Goal: Task Accomplishment & Management: Use online tool/utility

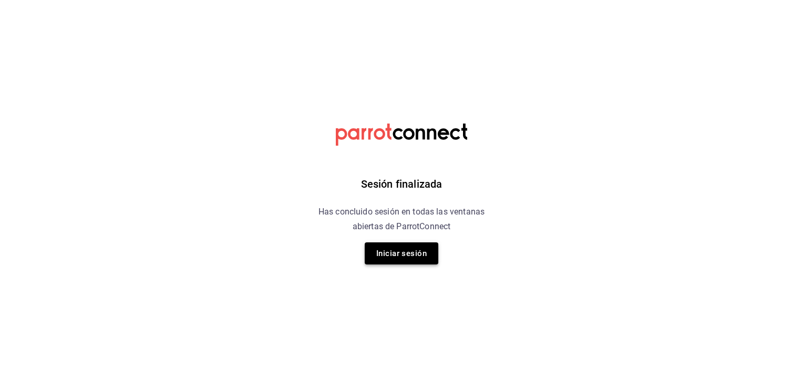
click at [416, 249] on button "Iniciar sesión" at bounding box center [402, 253] width 74 height 22
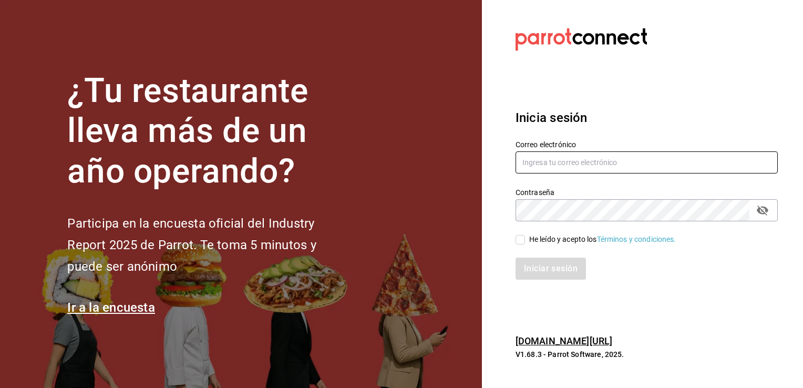
type input "efren.iglesias@grupocosteno.com"
click at [523, 241] on input "He leído y acepto los Términos y condiciones." at bounding box center [520, 239] width 9 height 9
checkbox input "true"
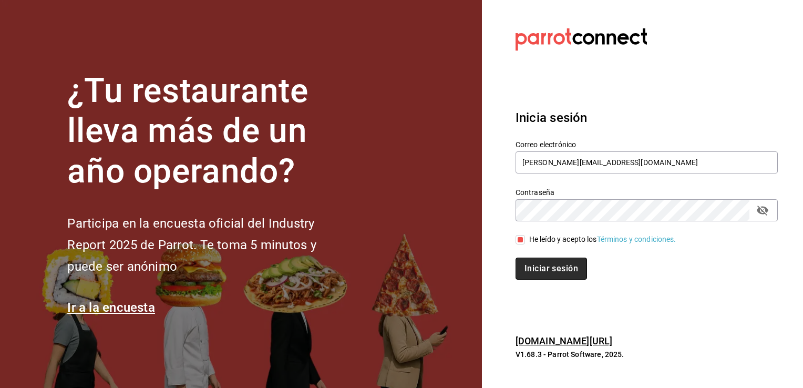
click at [545, 265] on button "Iniciar sesión" at bounding box center [551, 269] width 71 height 22
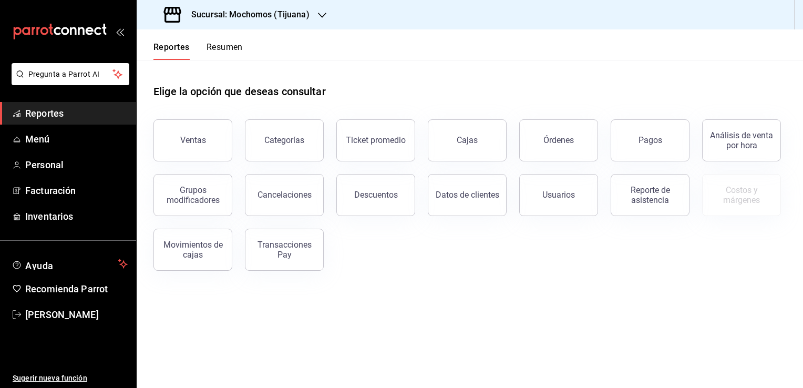
click at [292, 10] on h3 "Sucursal: Mochomos (Tijuana)" at bounding box center [246, 14] width 127 height 13
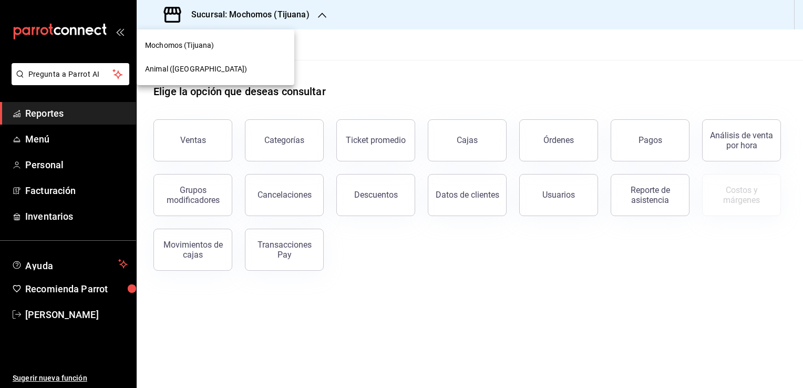
click at [224, 76] on div "Animal ([GEOGRAPHIC_DATA])" at bounding box center [216, 69] width 158 height 24
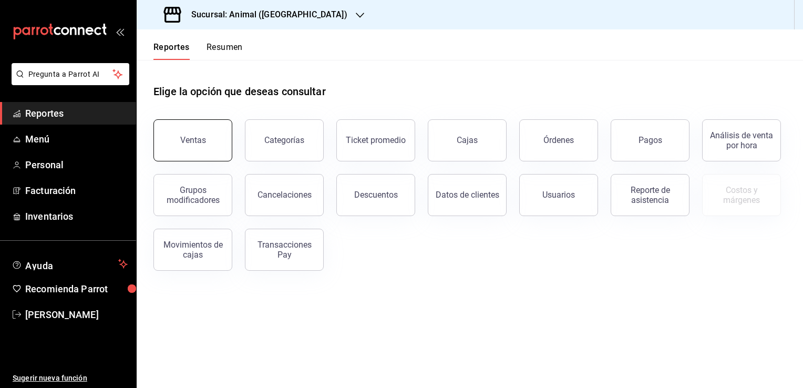
click at [200, 149] on button "Ventas" at bounding box center [192, 140] width 79 height 42
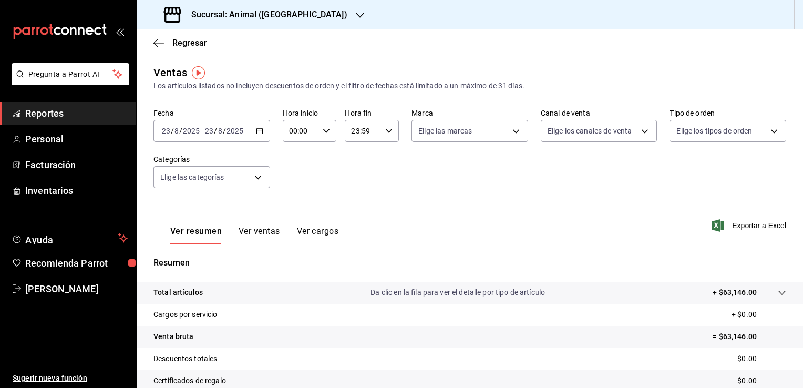
click at [322, 136] on div "00:00 Hora inicio" at bounding box center [310, 131] width 54 height 22
click at [293, 211] on span "02" at bounding box center [295, 208] width 10 height 8
type input "02:00"
click at [295, 197] on span "04" at bounding box center [295, 195] width 10 height 8
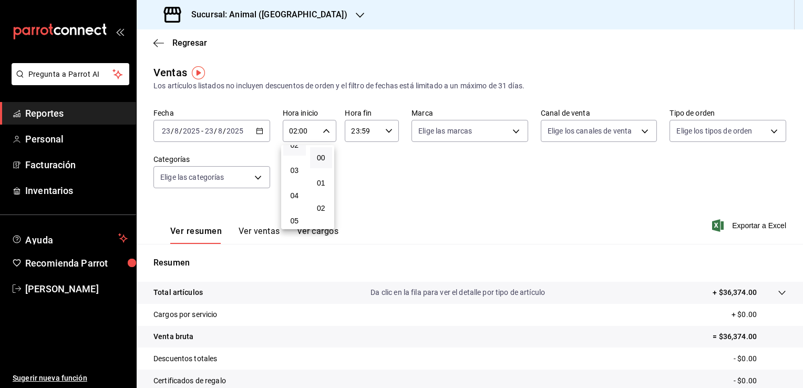
type input "04:00"
click at [385, 132] on div at bounding box center [401, 194] width 803 height 388
click at [385, 132] on icon "button" at bounding box center [388, 130] width 7 height 7
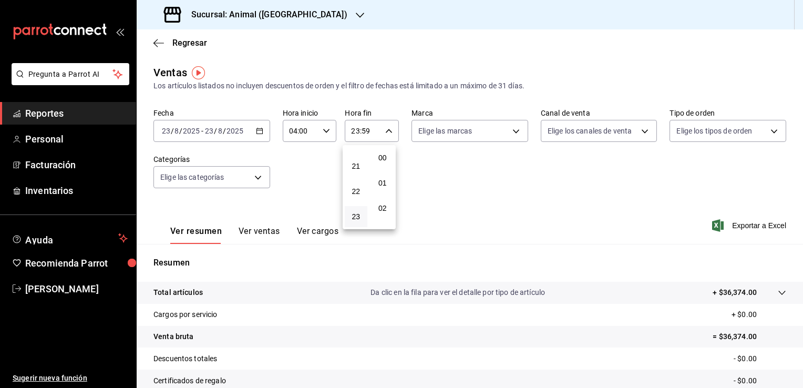
scroll to position [1455, 0]
click at [356, 187] on span "22" at bounding box center [356, 191] width 10 height 8
type input "22:59"
click at [357, 173] on span "04" at bounding box center [356, 169] width 10 height 8
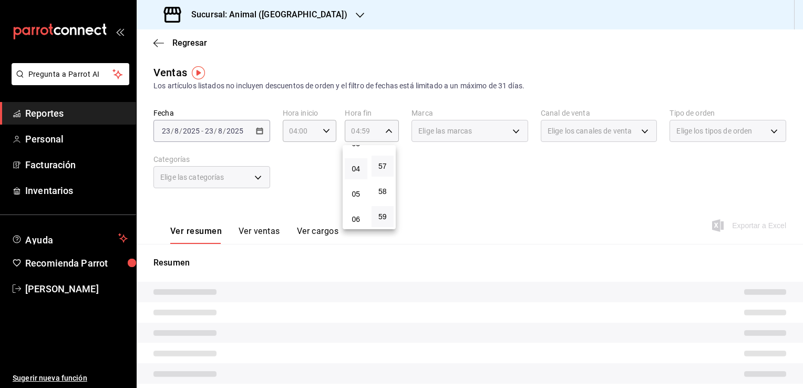
click at [376, 165] on button "57" at bounding box center [383, 166] width 23 height 21
type input "04:57"
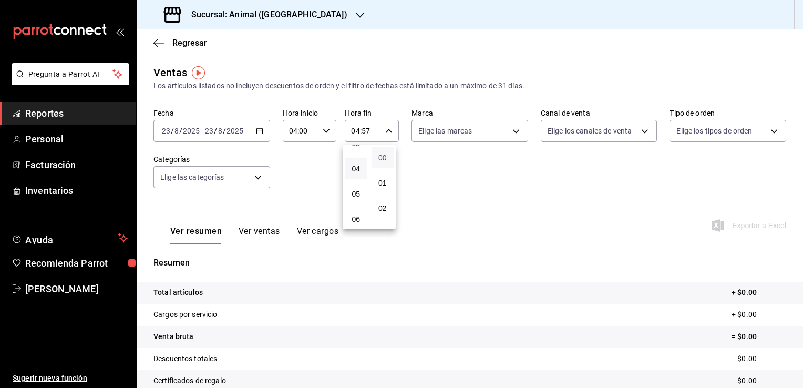
click at [382, 159] on span "00" at bounding box center [383, 157] width 10 height 8
type input "04:00"
click at [658, 186] on div at bounding box center [401, 194] width 803 height 388
click at [259, 134] on icon "button" at bounding box center [259, 130] width 7 height 7
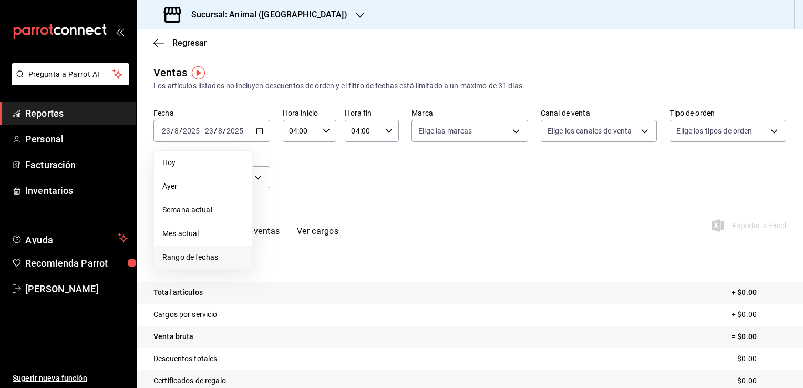
click at [208, 260] on span "Rango de fechas" at bounding box center [202, 257] width 81 height 11
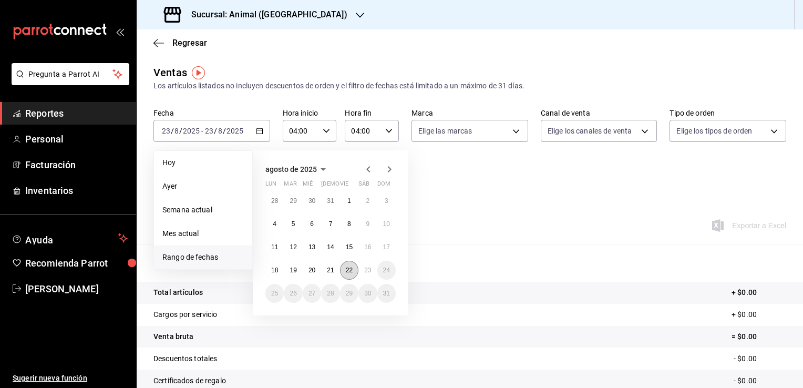
click at [351, 268] on abbr "22" at bounding box center [349, 269] width 7 height 7
click at [365, 266] on abbr "23" at bounding box center [367, 269] width 7 height 7
